Goal: Task Accomplishment & Management: Manage account settings

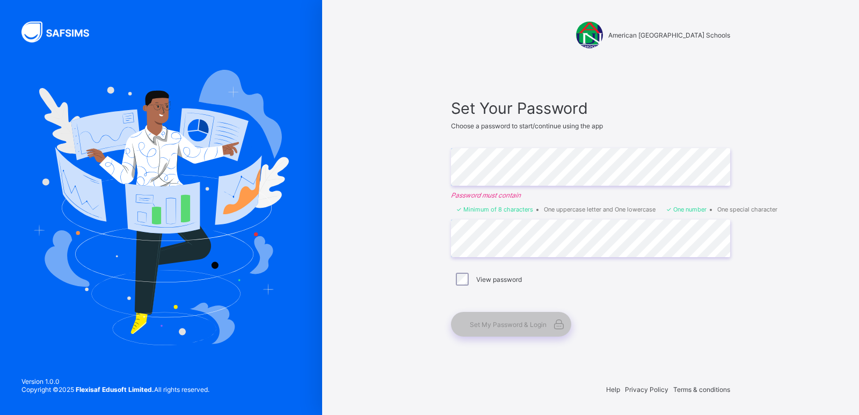
click at [576, 279] on div "View password" at bounding box center [591, 279] width 274 height 13
click at [556, 289] on div "View password" at bounding box center [590, 279] width 279 height 23
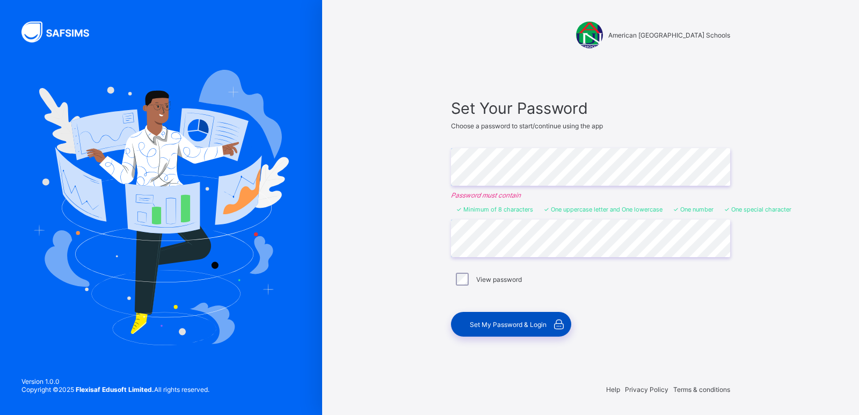
click at [508, 321] on span "Set My Password & Login" at bounding box center [508, 325] width 77 height 8
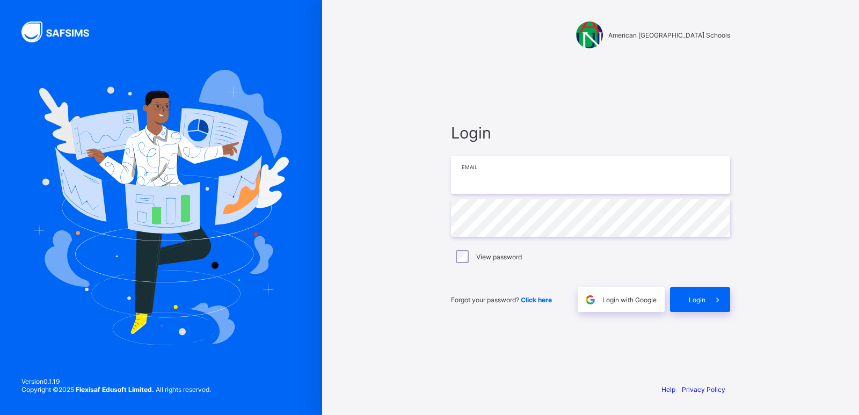
click at [509, 177] on input "email" at bounding box center [590, 175] width 279 height 38
type input "**********"
click at [692, 300] on span "Login" at bounding box center [697, 300] width 17 height 8
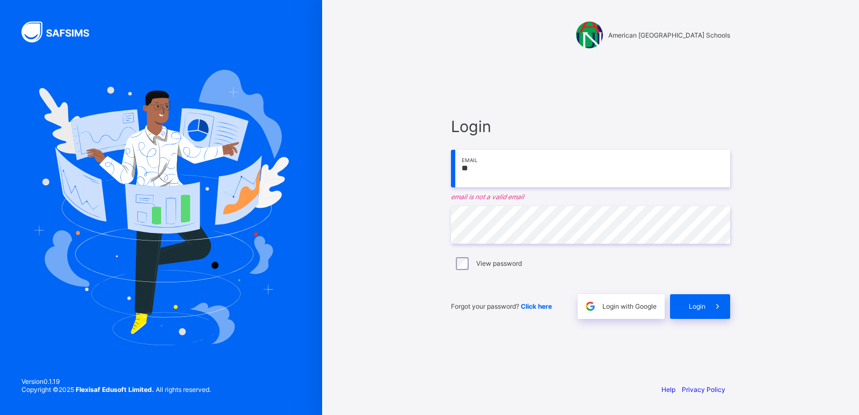
type input "*"
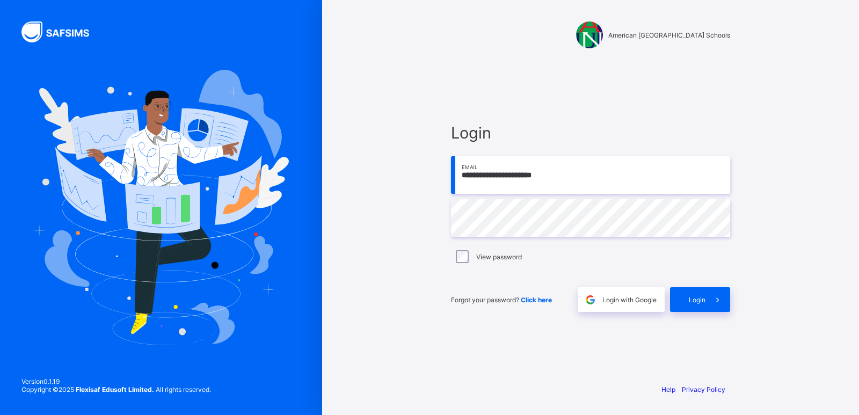
type input "**********"
click at [678, 303] on div "Login" at bounding box center [700, 299] width 60 height 25
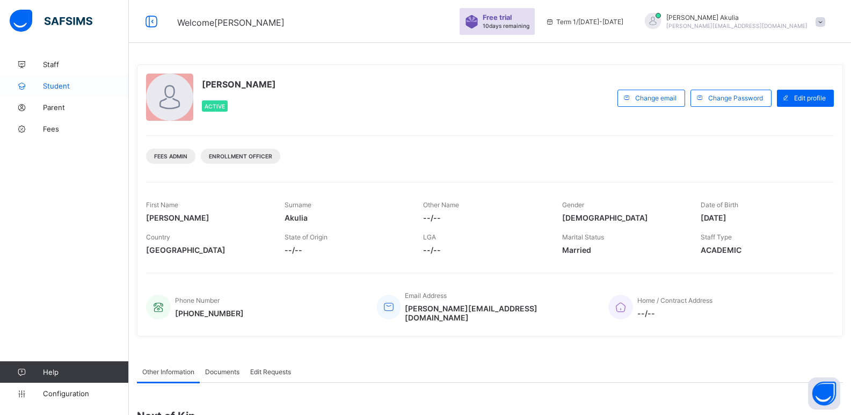
click at [74, 88] on span "Student" at bounding box center [86, 86] width 86 height 9
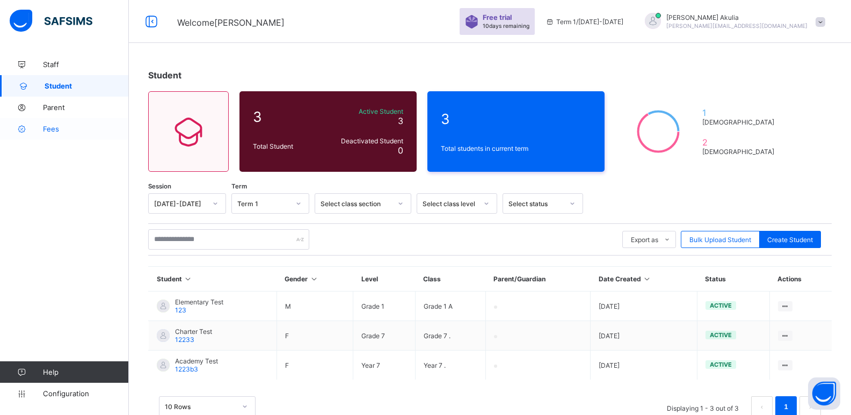
click at [59, 126] on span "Fees" at bounding box center [86, 129] width 86 height 9
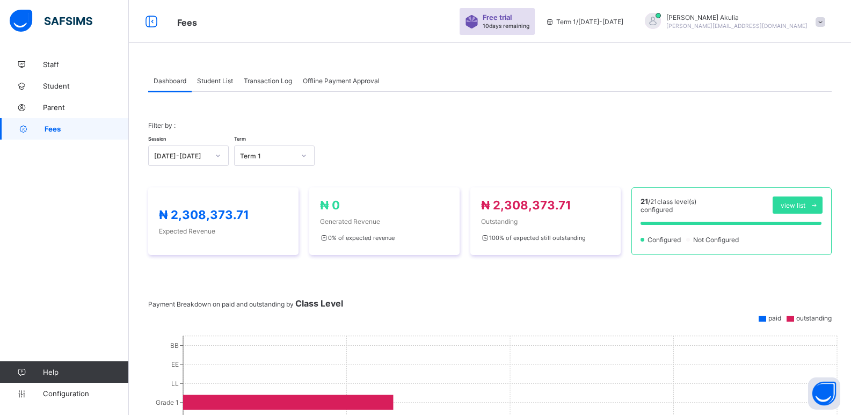
click at [219, 79] on span "Student List" at bounding box center [215, 81] width 36 height 8
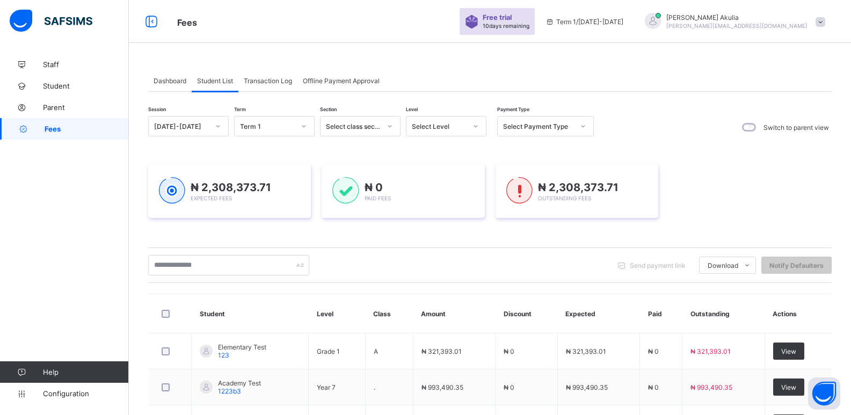
click at [389, 125] on icon at bounding box center [390, 126] width 6 height 11
click at [360, 199] on div "Academy" at bounding box center [360, 199] width 79 height 17
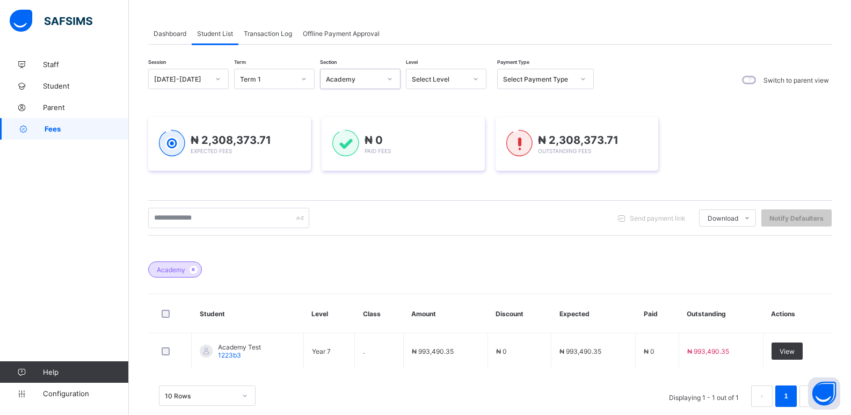
scroll to position [66, 0]
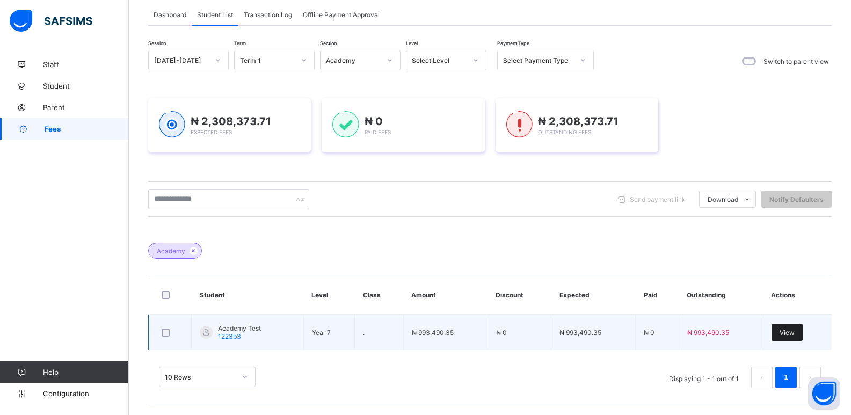
click at [793, 330] on span "View" at bounding box center [787, 333] width 15 height 8
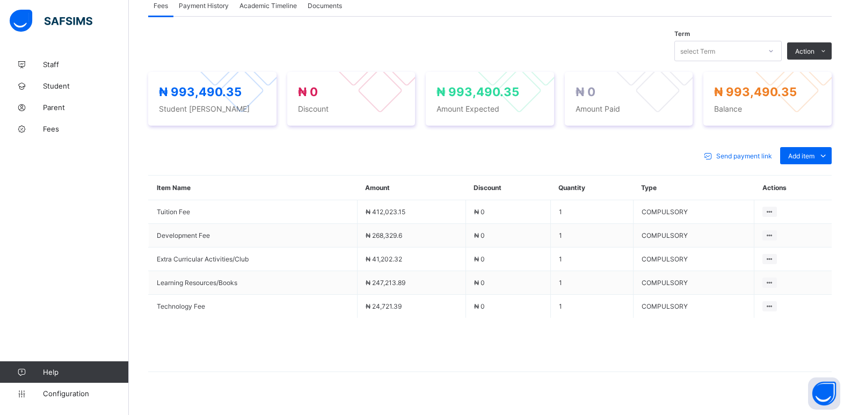
scroll to position [348, 0]
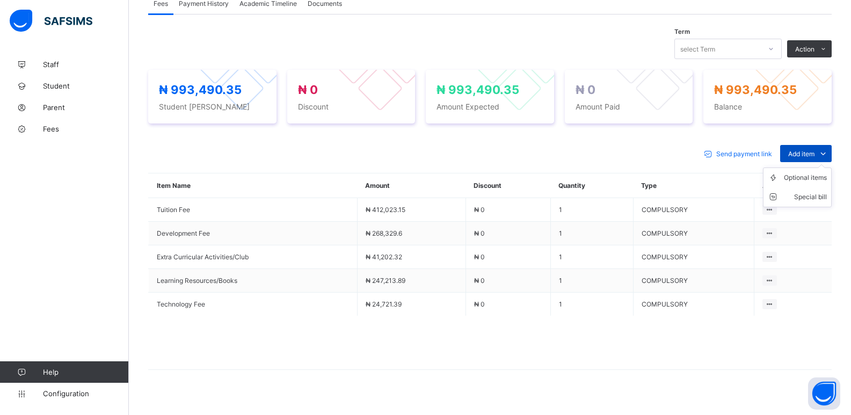
click at [806, 152] on span "Add item" at bounding box center [801, 154] width 26 height 8
click at [821, 182] on div "Optional items" at bounding box center [805, 177] width 43 height 11
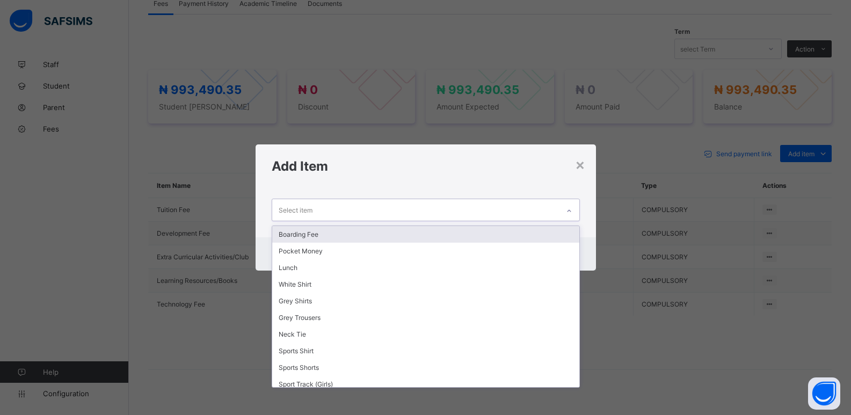
click at [458, 213] on div "Select item" at bounding box center [415, 209] width 287 height 21
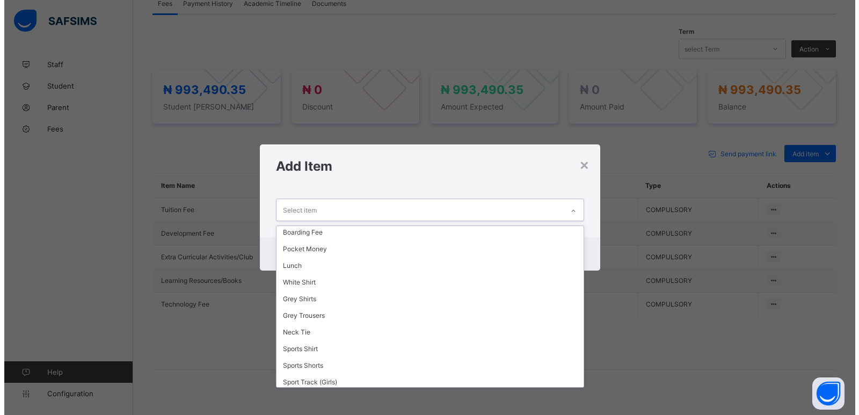
scroll to position [0, 0]
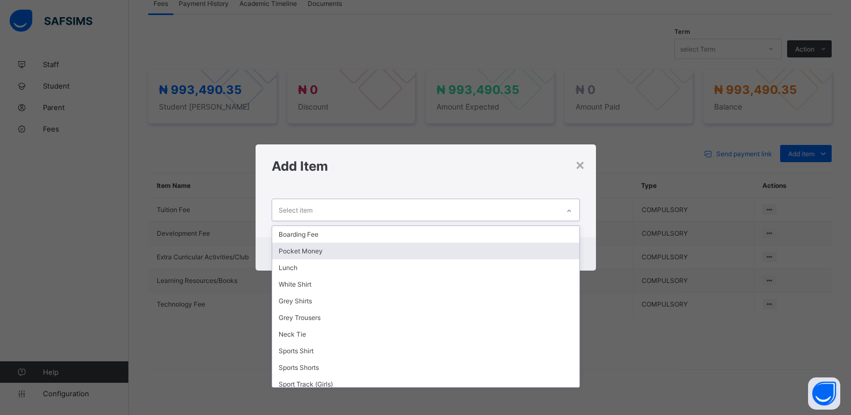
click at [350, 251] on div "Pocket Money" at bounding box center [425, 251] width 307 height 17
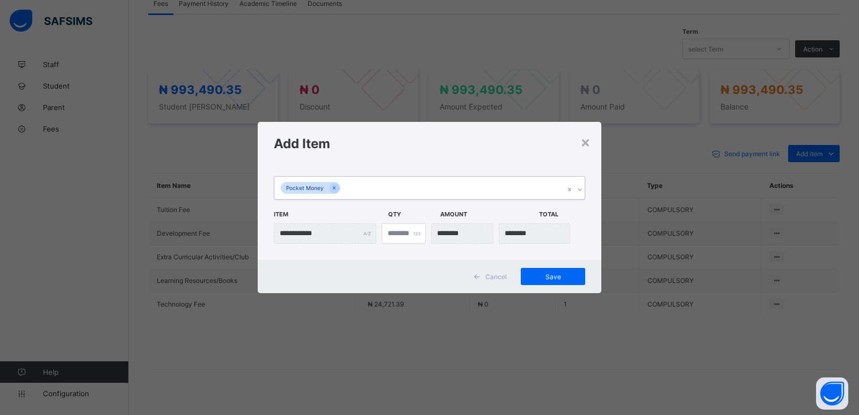
click at [497, 186] on div "Pocket Money" at bounding box center [419, 188] width 290 height 23
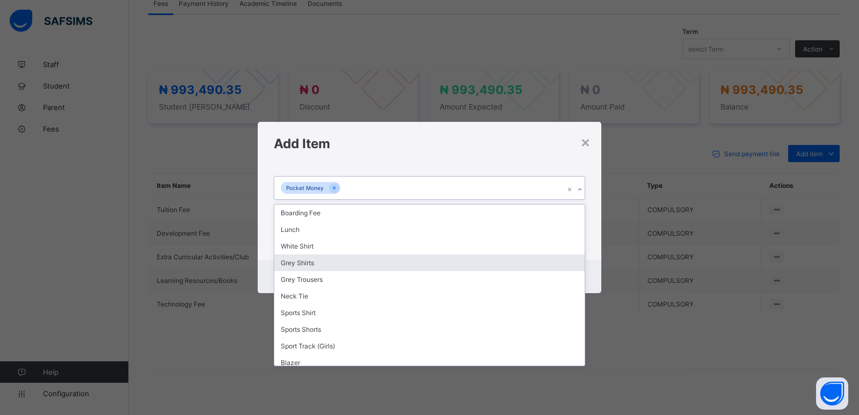
click at [409, 268] on div "Grey Shirts" at bounding box center [429, 263] width 310 height 17
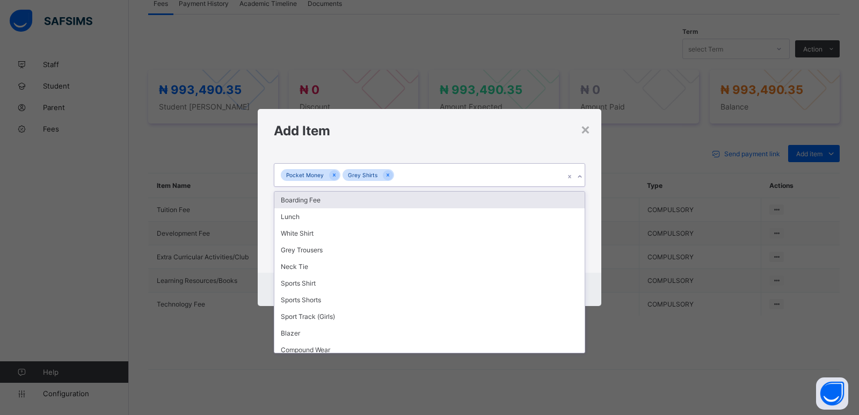
click at [529, 172] on div "Pocket Money Grey Shirts" at bounding box center [419, 175] width 290 height 23
click at [584, 130] on div "×" at bounding box center [585, 129] width 10 height 18
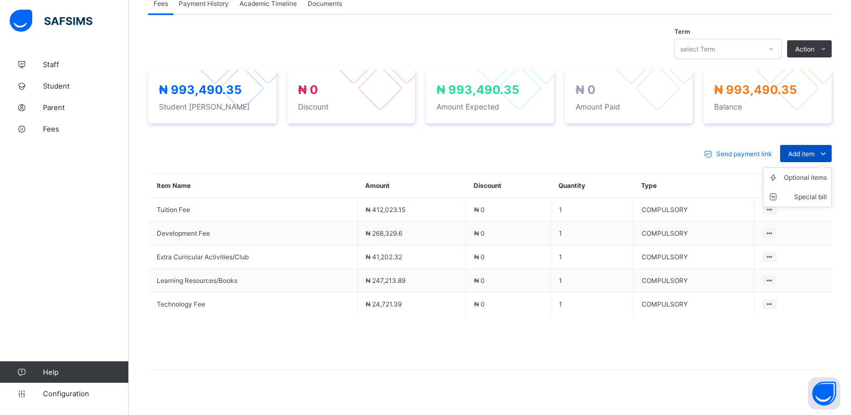
click at [815, 155] on span "Add item" at bounding box center [801, 154] width 26 height 8
click at [820, 191] on li "Special bill" at bounding box center [798, 196] width 68 height 19
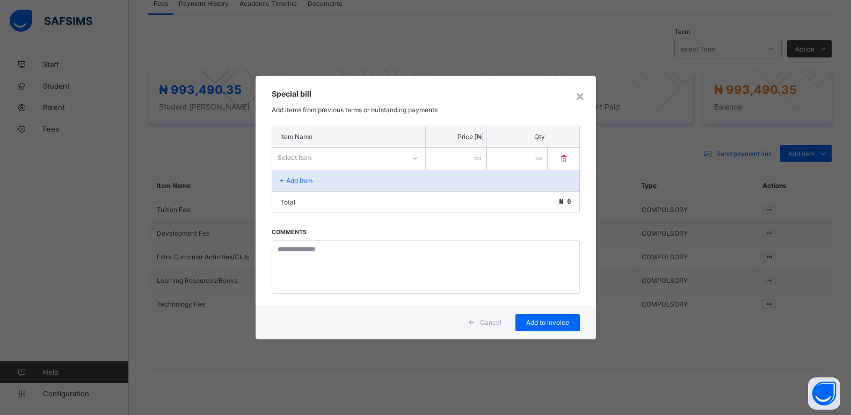
click at [391, 189] on div "Add item" at bounding box center [425, 180] width 307 height 21
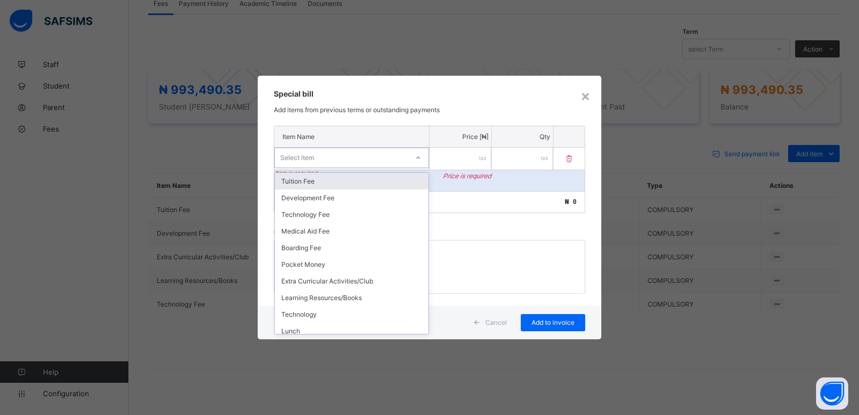
click at [360, 151] on div "Select item" at bounding box center [341, 157] width 133 height 15
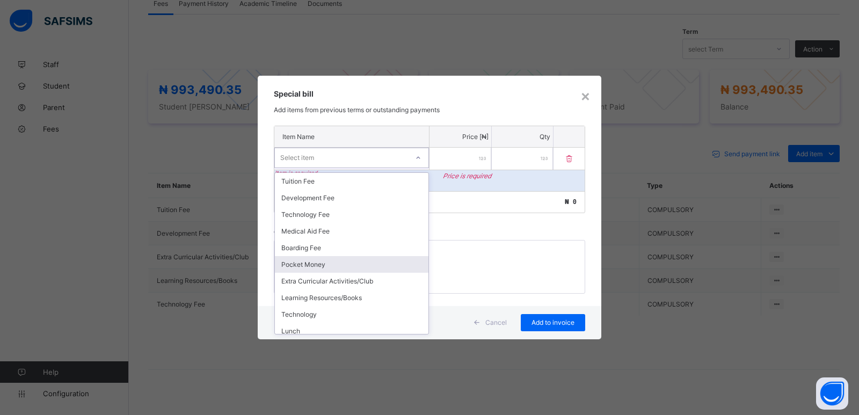
click at [360, 256] on div "Pocket Money" at bounding box center [352, 264] width 154 height 17
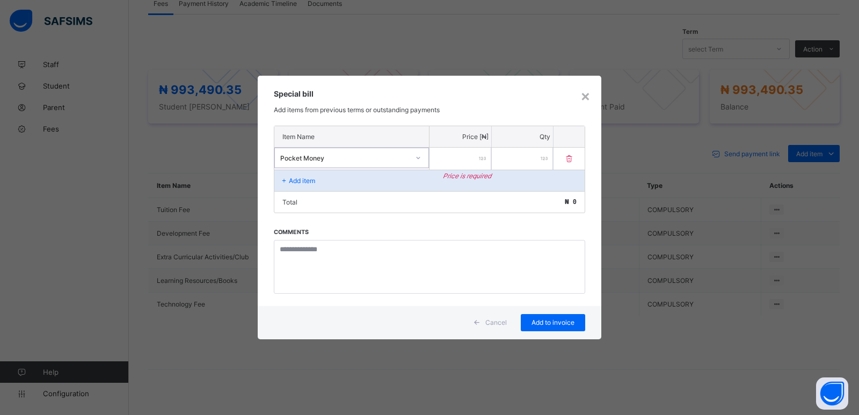
click at [463, 157] on input "number" at bounding box center [461, 159] width 62 height 22
click at [332, 183] on div "Add item" at bounding box center [429, 180] width 310 height 21
click at [678, 99] on div "× Special bill Add items from previous terms or outstanding payments Item Name …" at bounding box center [429, 207] width 859 height 415
click at [587, 96] on div "×" at bounding box center [585, 95] width 10 height 18
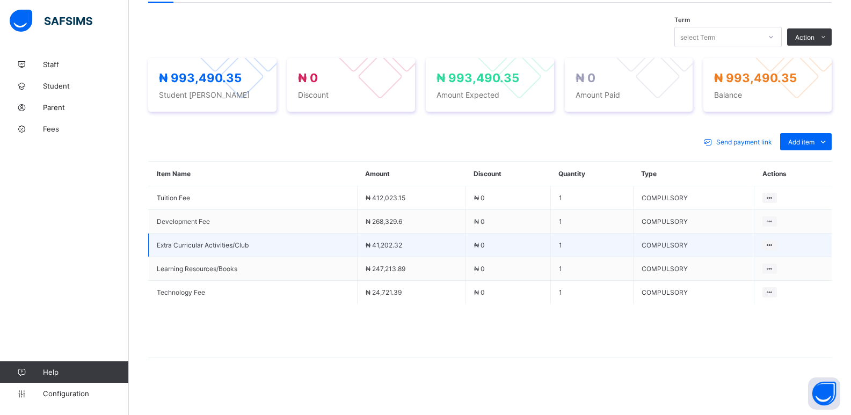
scroll to position [362, 0]
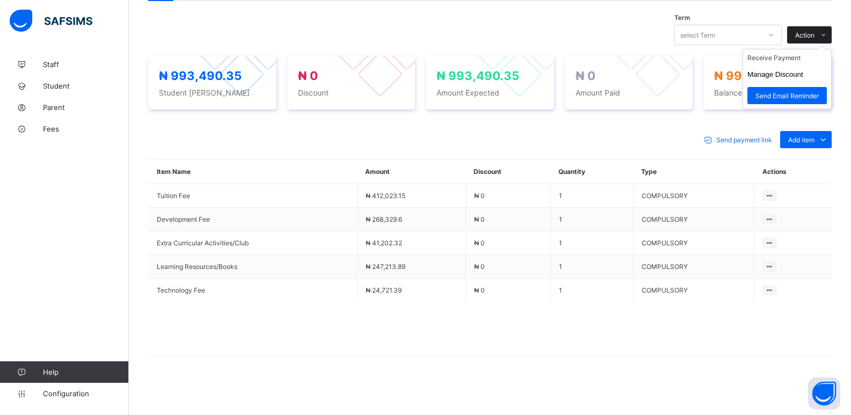
click at [813, 31] on span "Action" at bounding box center [804, 35] width 19 height 8
click at [803, 58] on li "Receive Payment" at bounding box center [787, 57] width 88 height 17
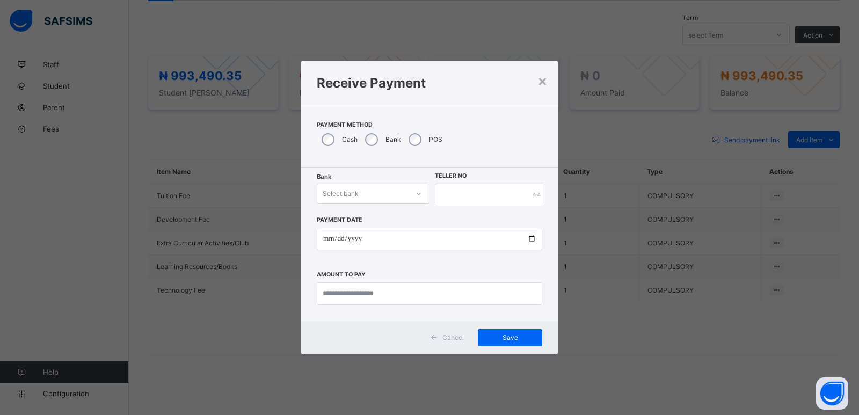
click at [410, 196] on div at bounding box center [419, 193] width 18 height 17
click at [470, 193] on input "text" at bounding box center [490, 195] width 111 height 23
click at [420, 242] on input "date" at bounding box center [430, 239] width 226 height 23
click at [420, 289] on input "currency" at bounding box center [430, 293] width 226 height 23
click at [539, 82] on div "×" at bounding box center [542, 80] width 10 height 18
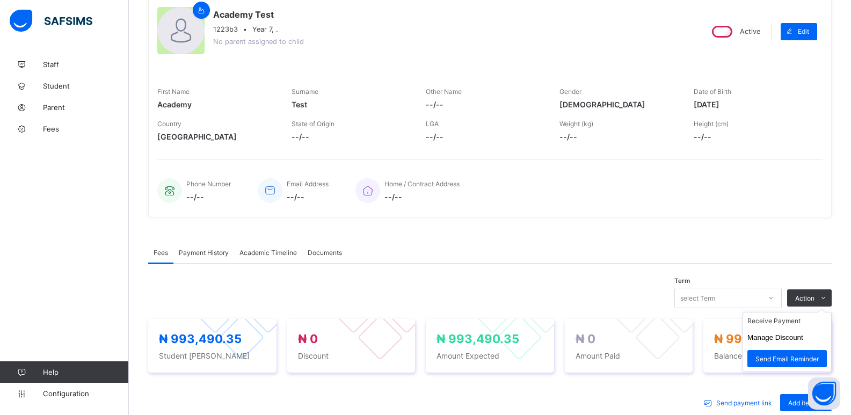
scroll to position [99, 0]
click at [793, 323] on li "Receive Payment" at bounding box center [787, 320] width 88 height 17
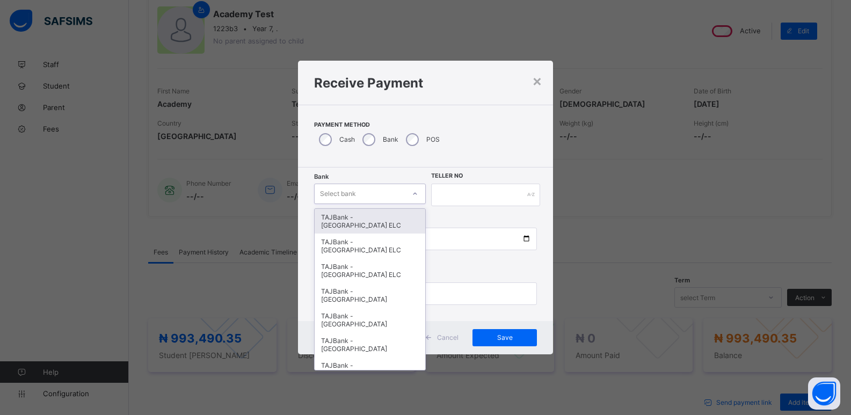
click at [352, 191] on div "Select bank" at bounding box center [338, 194] width 36 height 20
click at [360, 245] on div "TAJBank - [GEOGRAPHIC_DATA] ELC" at bounding box center [370, 246] width 111 height 25
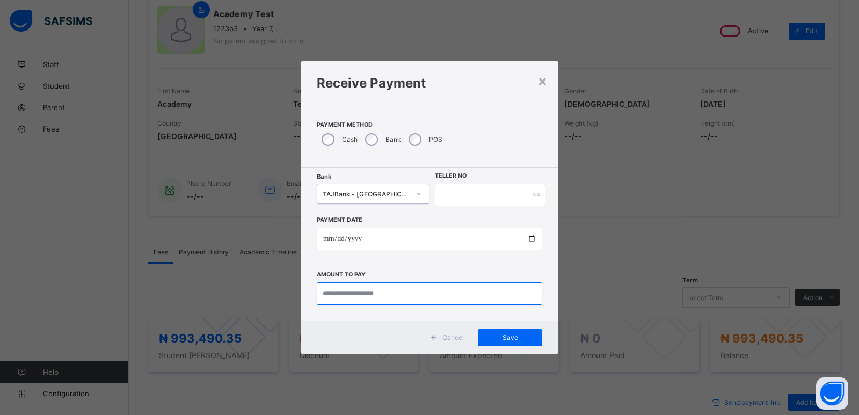
click at [393, 289] on input "currency" at bounding box center [430, 293] width 226 height 23
type input "**********"
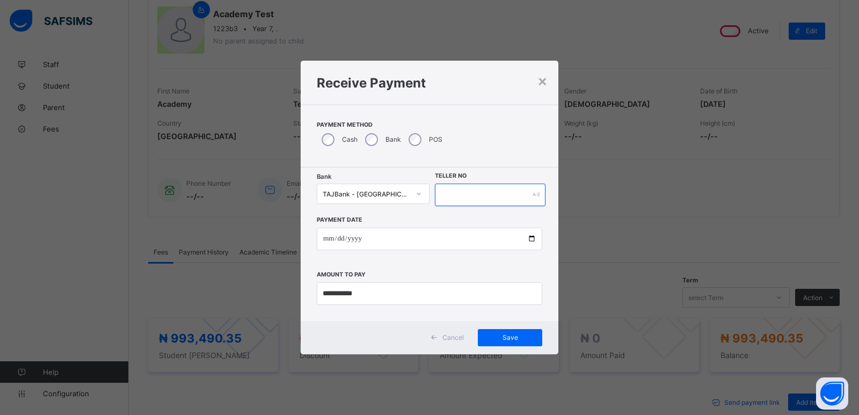
click at [465, 191] on input "text" at bounding box center [490, 195] width 111 height 23
type input "*****"
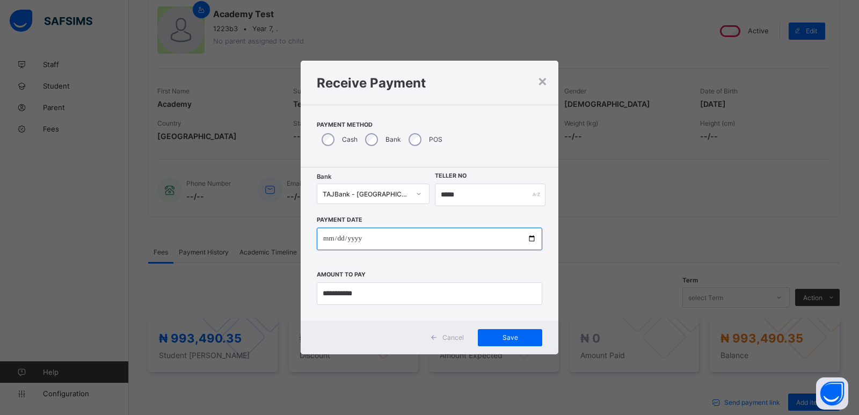
click at [530, 234] on input "date" at bounding box center [430, 239] width 226 height 23
type input "**********"
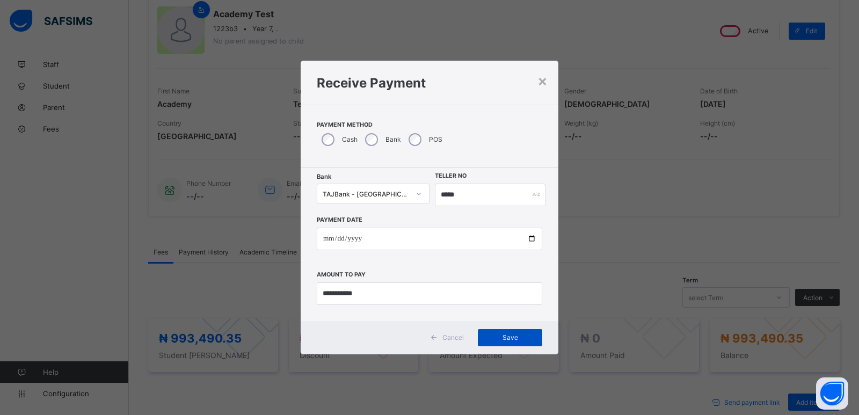
click at [517, 339] on span "Save" at bounding box center [510, 337] width 48 height 8
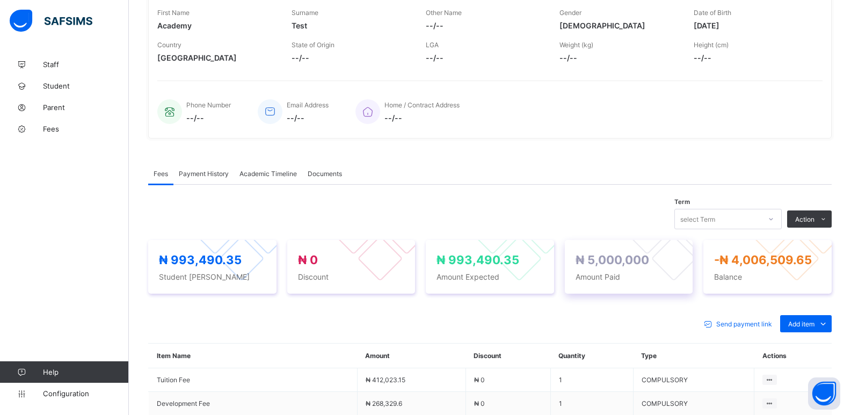
scroll to position [197, 0]
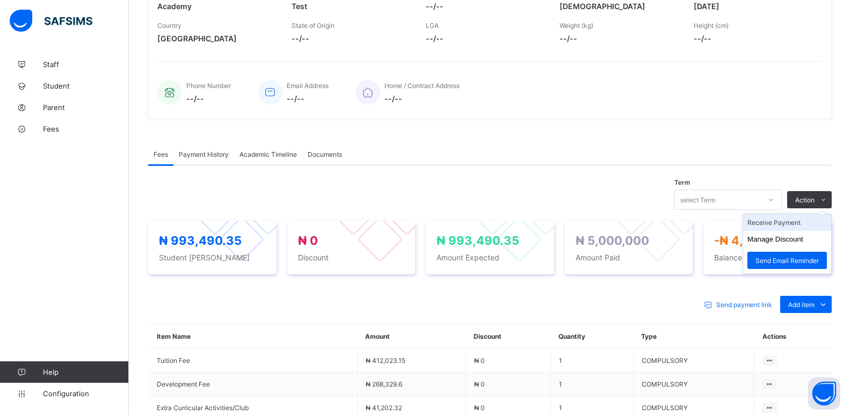
click at [798, 227] on li "Receive Payment" at bounding box center [787, 222] width 88 height 17
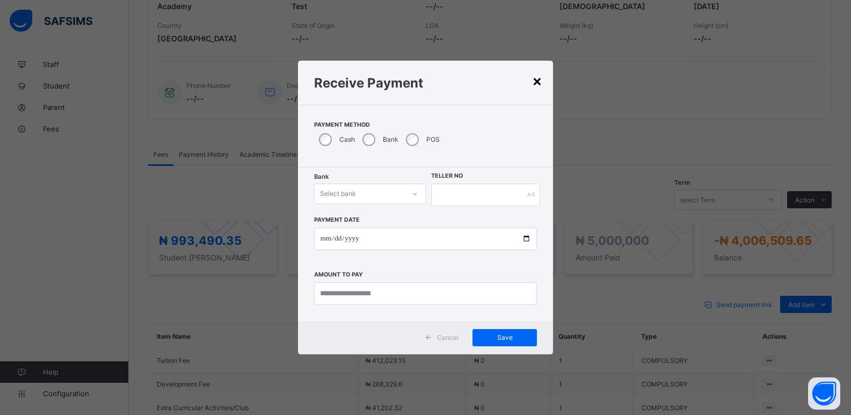
click at [542, 74] on div "×" at bounding box center [537, 80] width 10 height 18
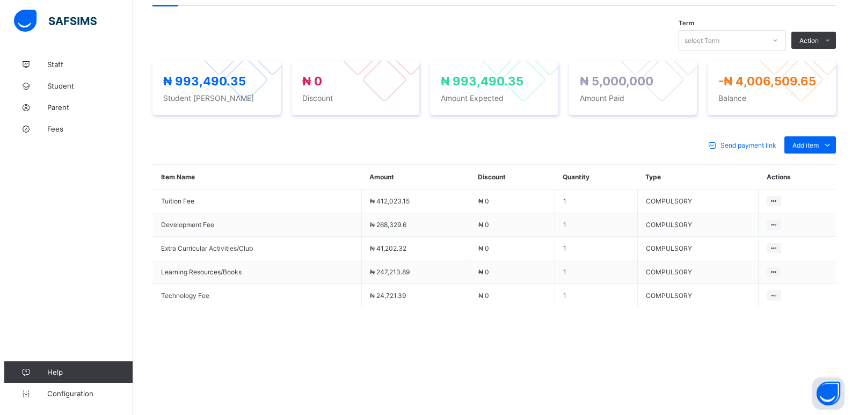
scroll to position [362, 0]
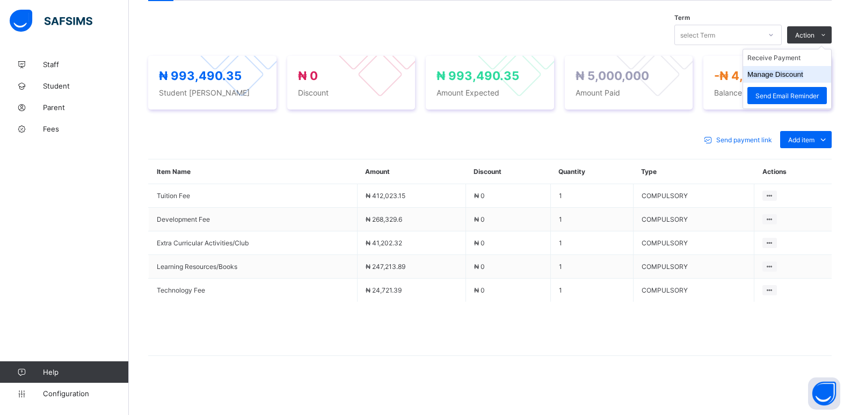
click at [797, 75] on button "Manage Discount" at bounding box center [775, 74] width 56 height 8
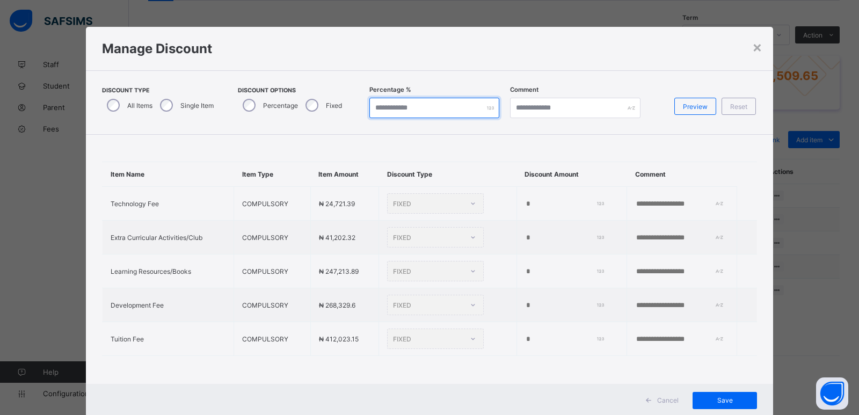
click at [423, 102] on input "*" at bounding box center [434, 108] width 130 height 20
type input "*"
type input "**"
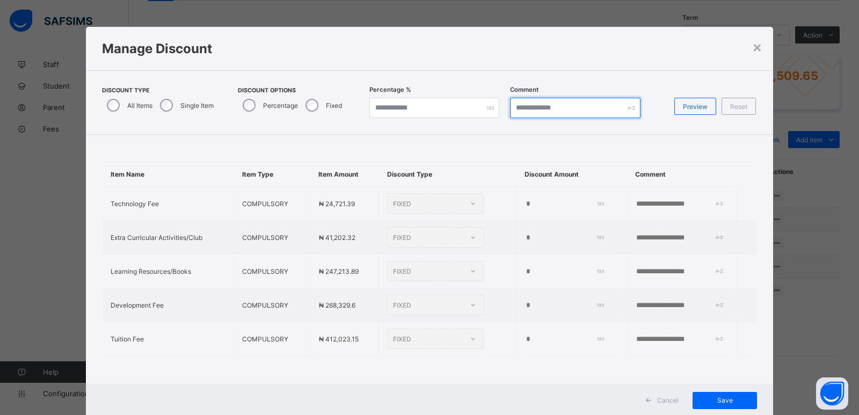
click at [554, 110] on input "text" at bounding box center [575, 108] width 130 height 20
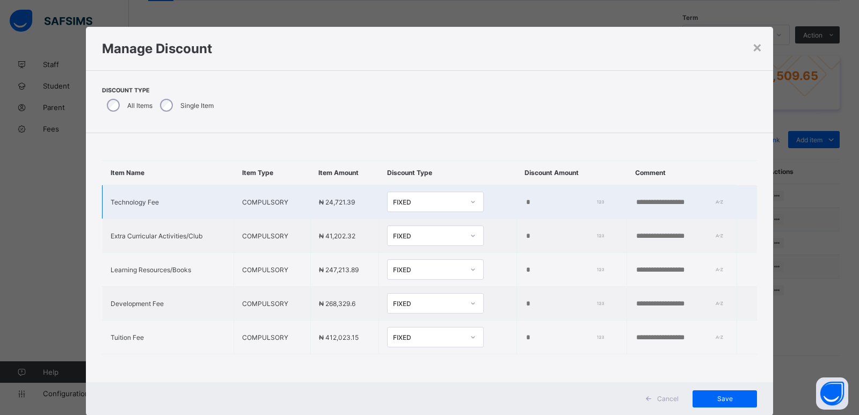
click at [470, 202] on icon at bounding box center [473, 202] width 6 height 11
click at [435, 221] on div "Percentage" at bounding box center [436, 225] width 96 height 17
click at [526, 201] on input "*" at bounding box center [566, 202] width 80 height 9
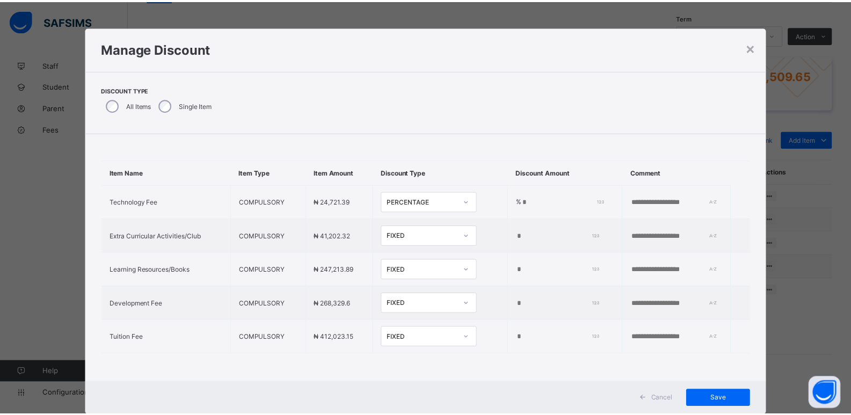
scroll to position [7, 0]
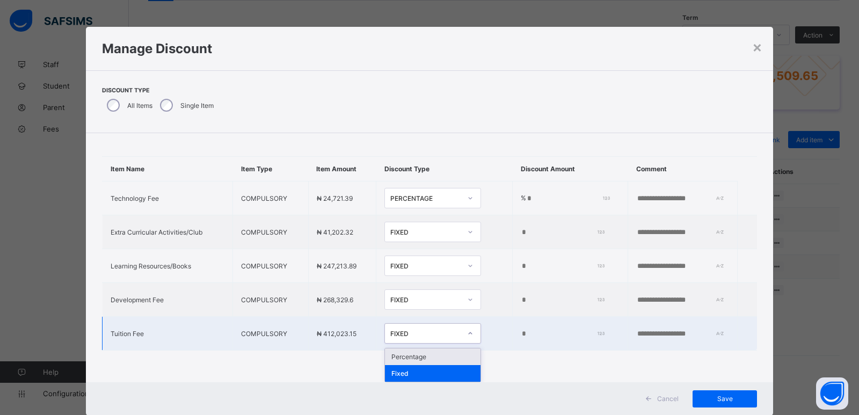
click at [467, 331] on icon at bounding box center [470, 333] width 6 height 11
click at [412, 355] on div "Percentage" at bounding box center [433, 356] width 96 height 17
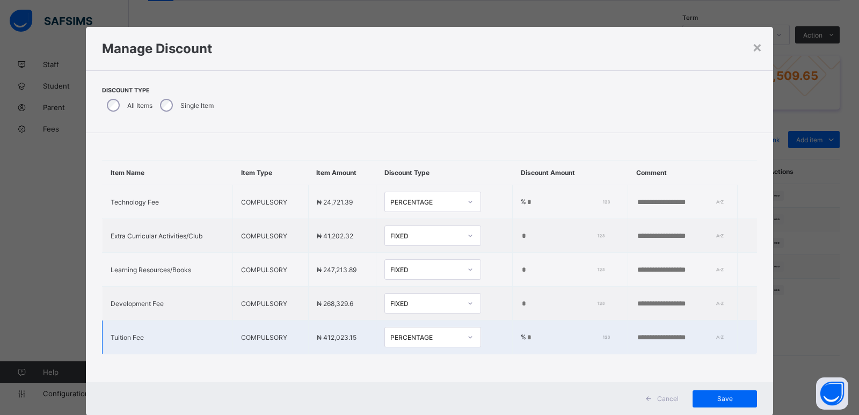
click at [529, 333] on input "*" at bounding box center [566, 337] width 80 height 9
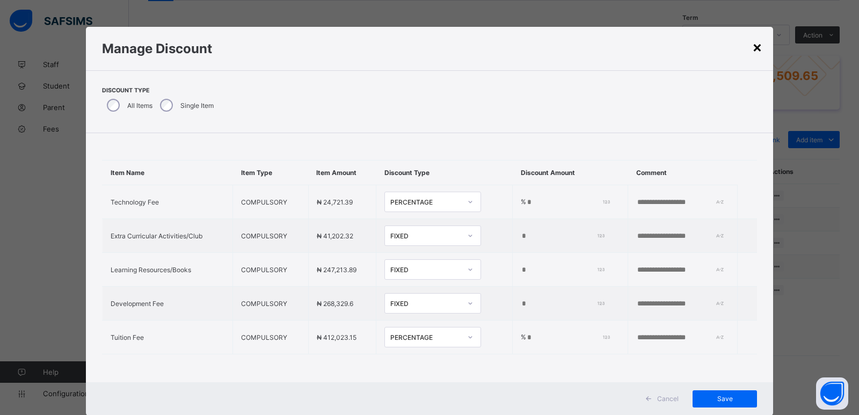
click at [752, 50] on div "×" at bounding box center [757, 47] width 10 height 18
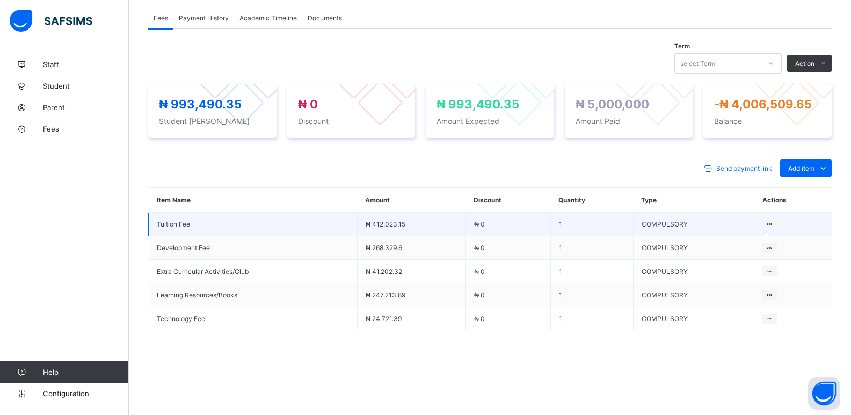
scroll to position [334, 0]
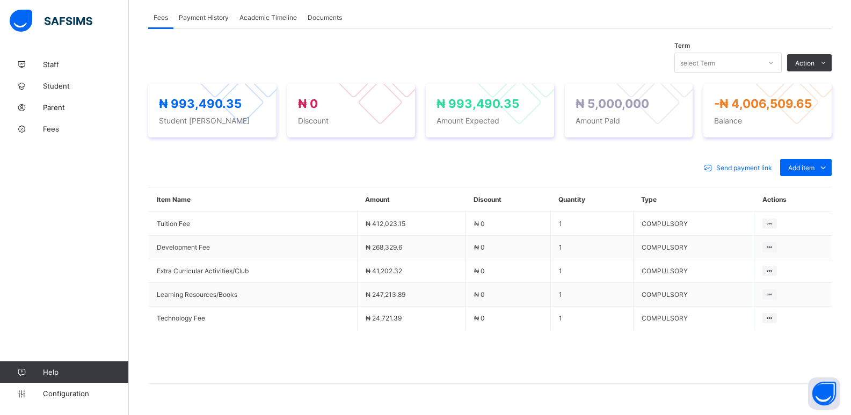
click at [760, 168] on span "Send payment link" at bounding box center [744, 168] width 56 height 8
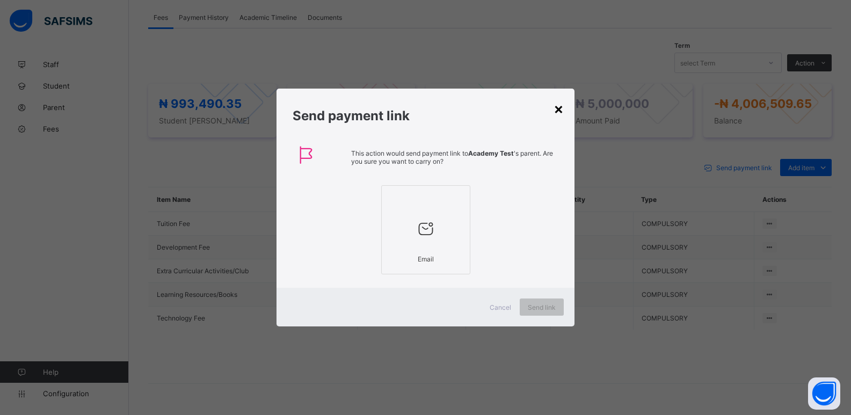
click at [559, 111] on div "×" at bounding box center [559, 108] width 10 height 18
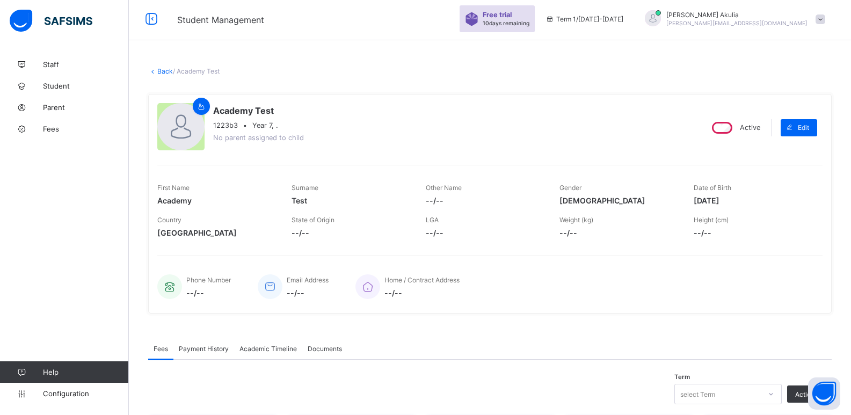
scroll to position [0, 0]
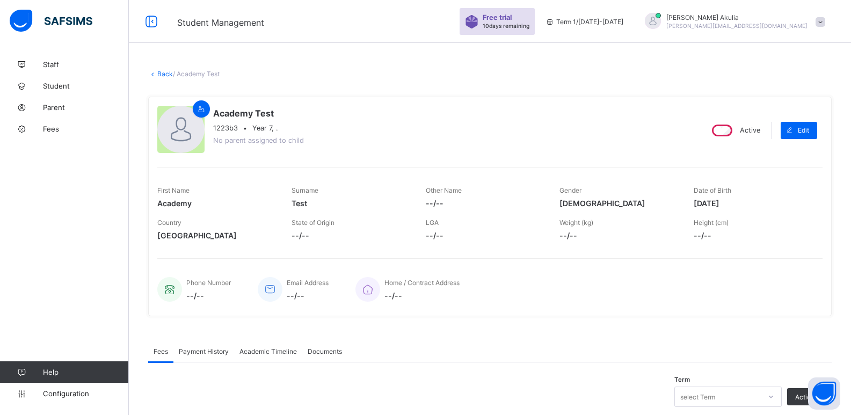
click at [168, 71] on link "Back" at bounding box center [165, 74] width 16 height 8
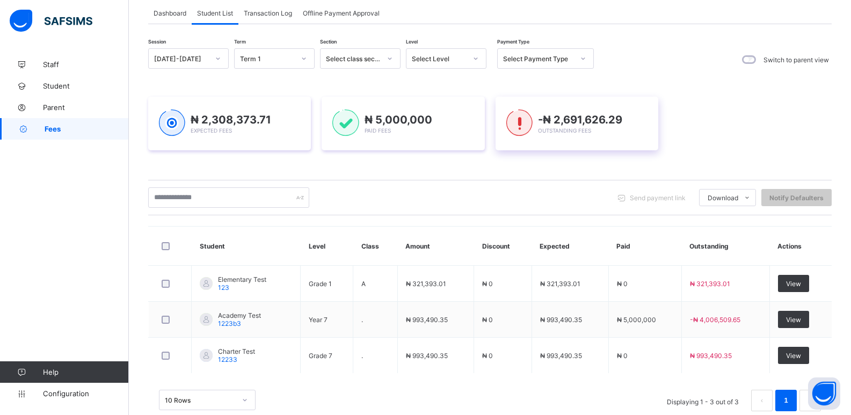
scroll to position [68, 0]
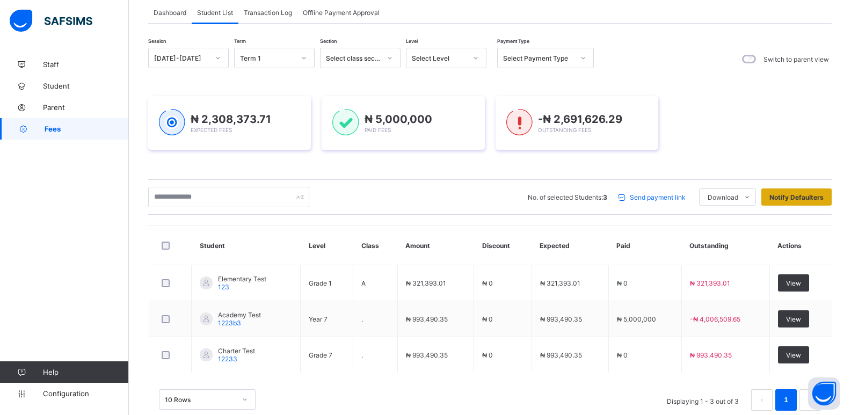
click at [793, 201] on div "Notify Defaulters" at bounding box center [796, 196] width 70 height 17
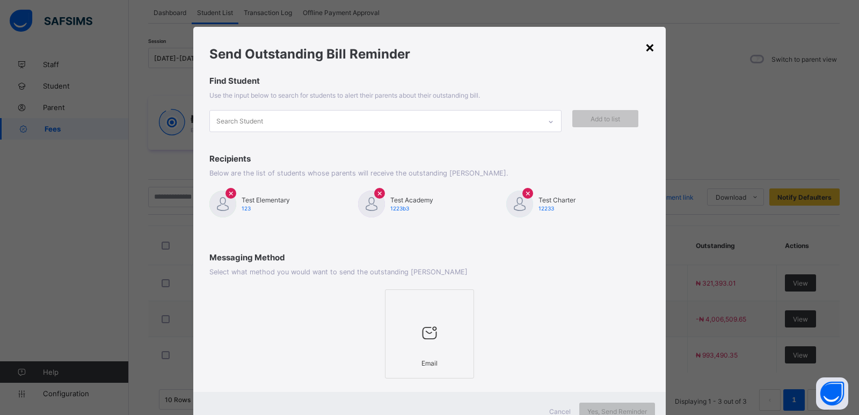
click at [649, 39] on div "×" at bounding box center [650, 47] width 10 height 18
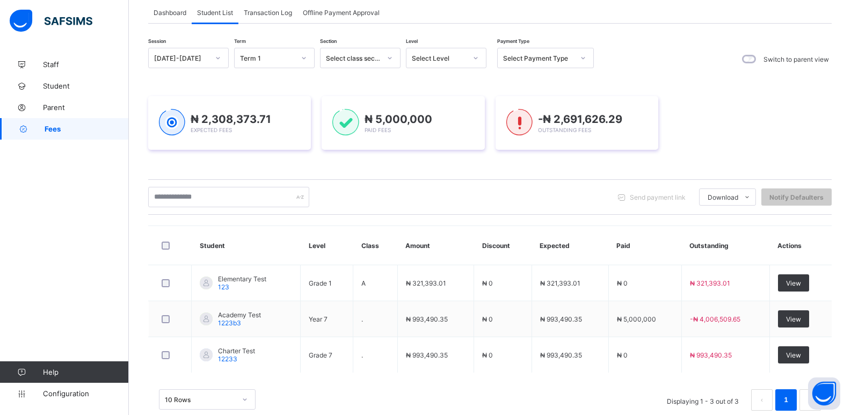
scroll to position [0, 0]
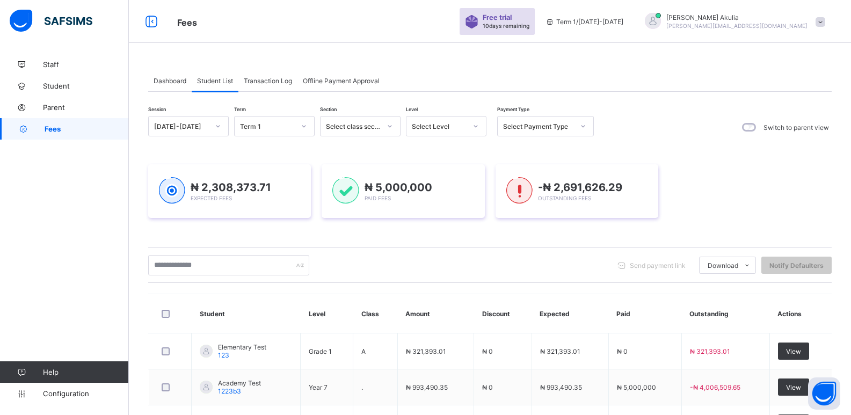
click at [825, 23] on span at bounding box center [821, 22] width 10 height 10
